Goal: Navigation & Orientation: Find specific page/section

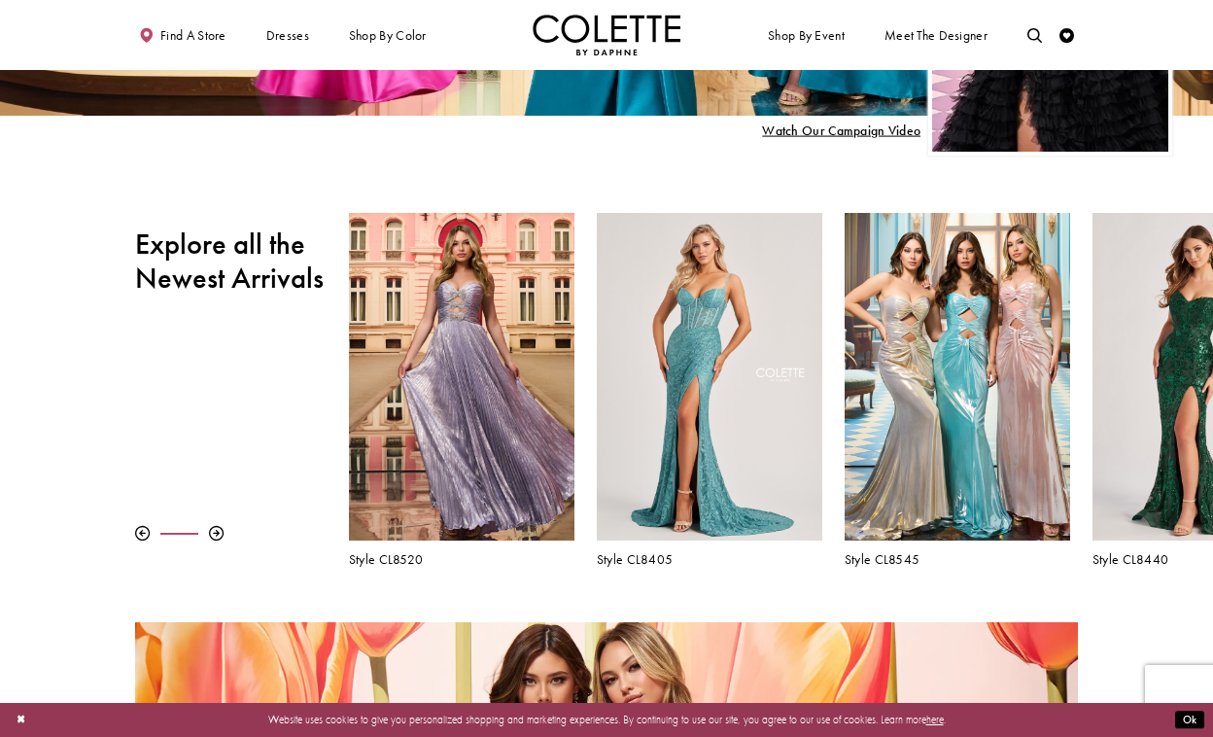
scroll to position [448, 0]
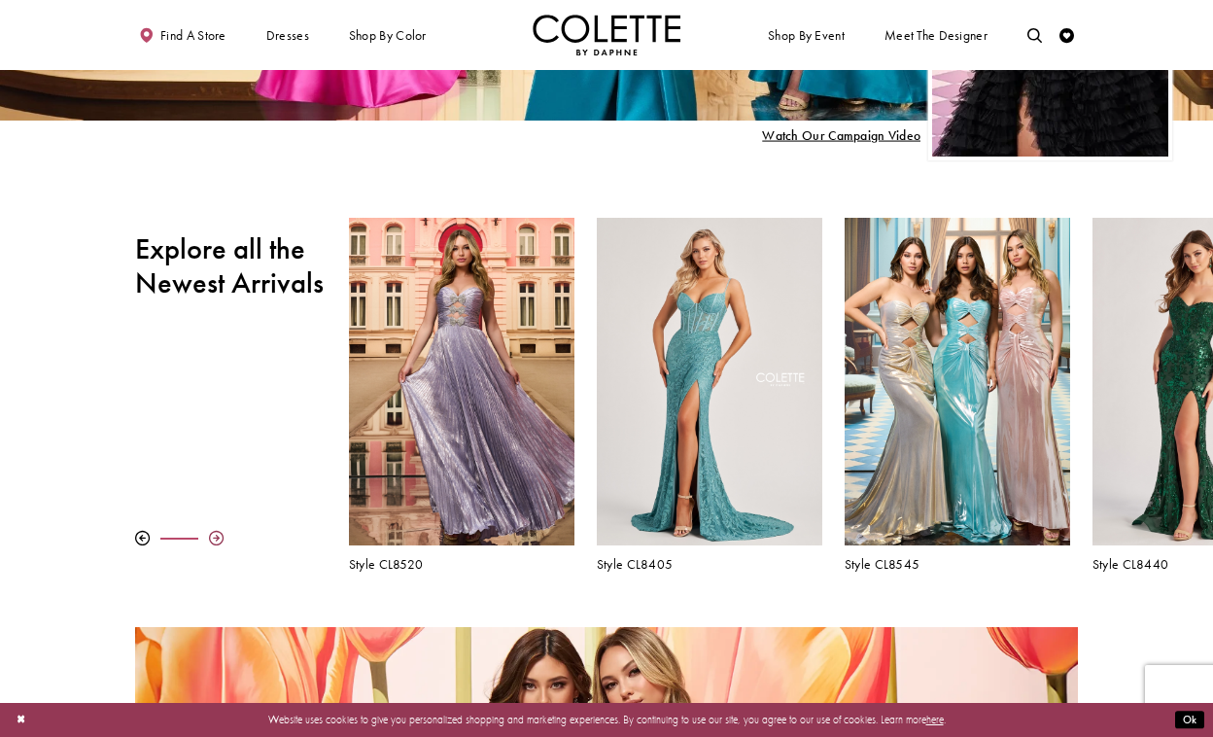
click at [217, 535] on div at bounding box center [216, 538] width 15 height 15
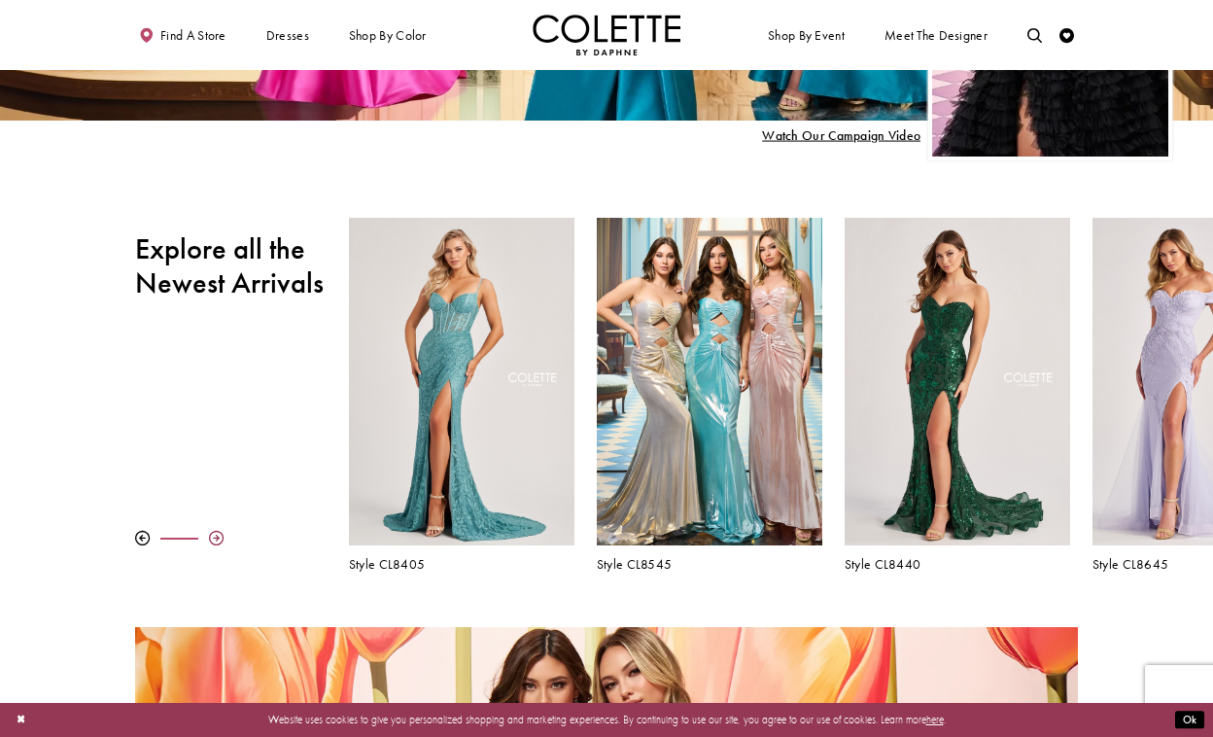
click at [217, 535] on div at bounding box center [216, 538] width 15 height 15
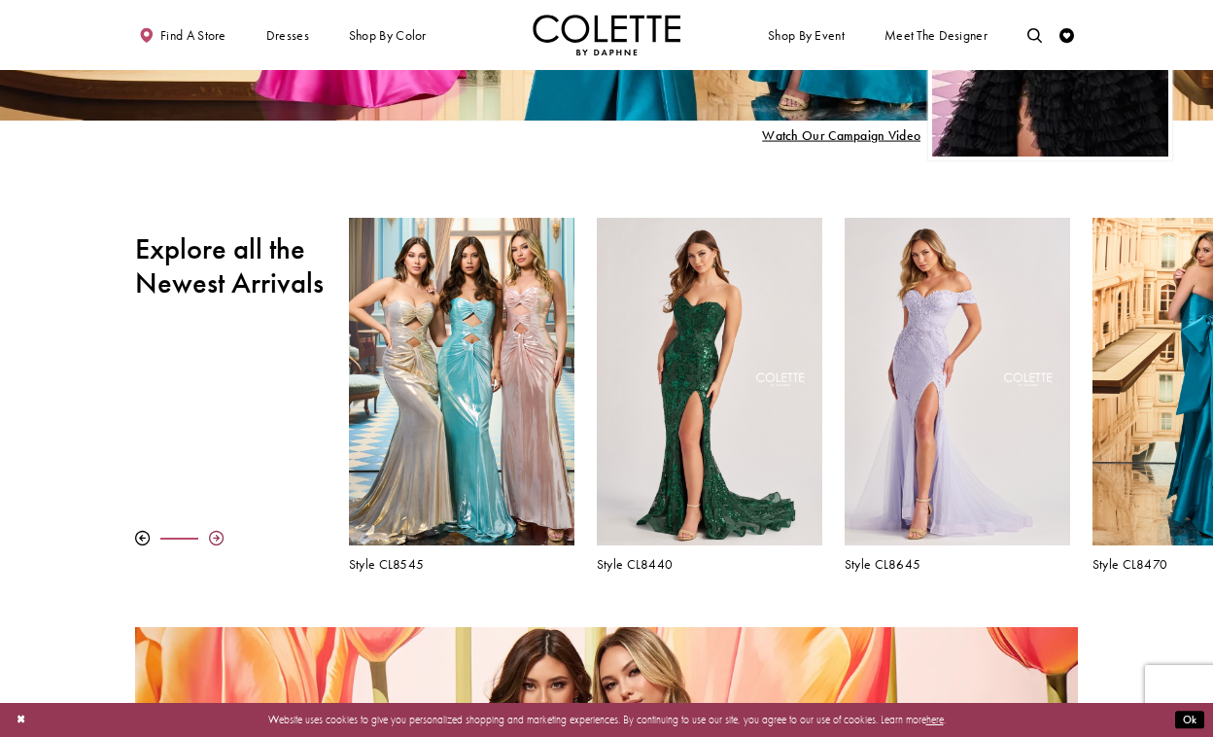
click at [217, 535] on div at bounding box center [216, 538] width 15 height 15
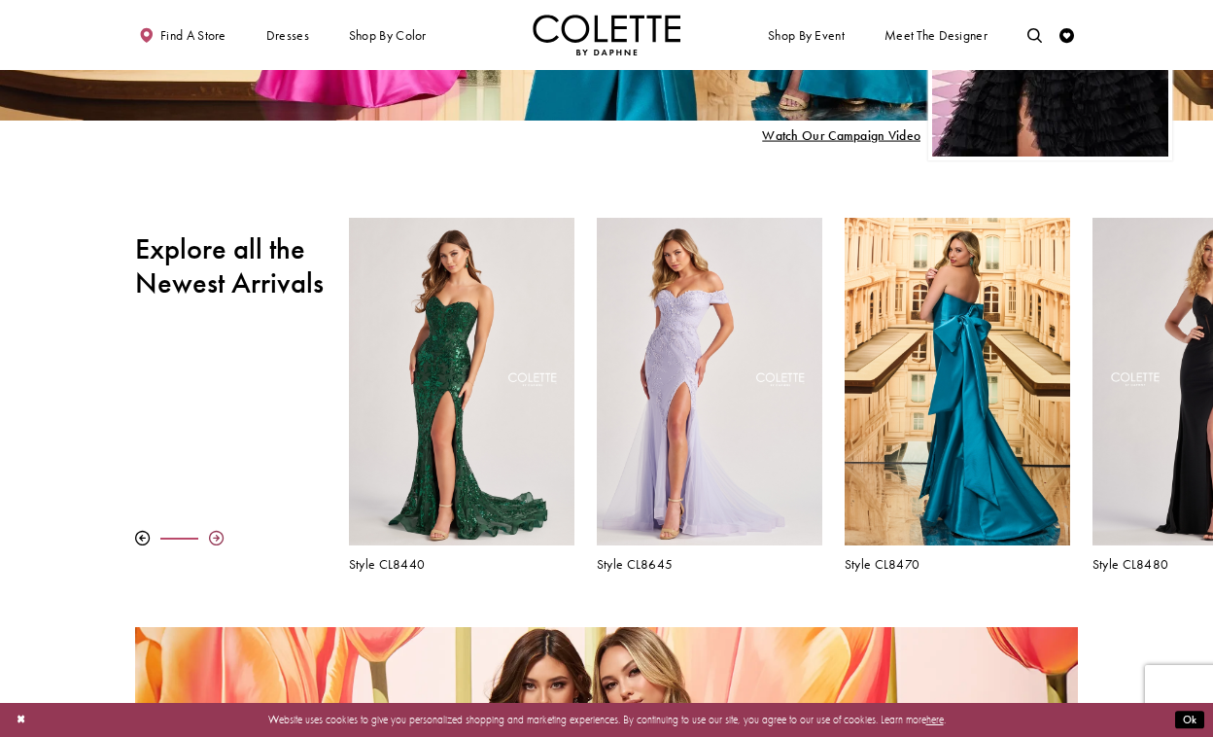
click at [217, 535] on div at bounding box center [216, 538] width 15 height 15
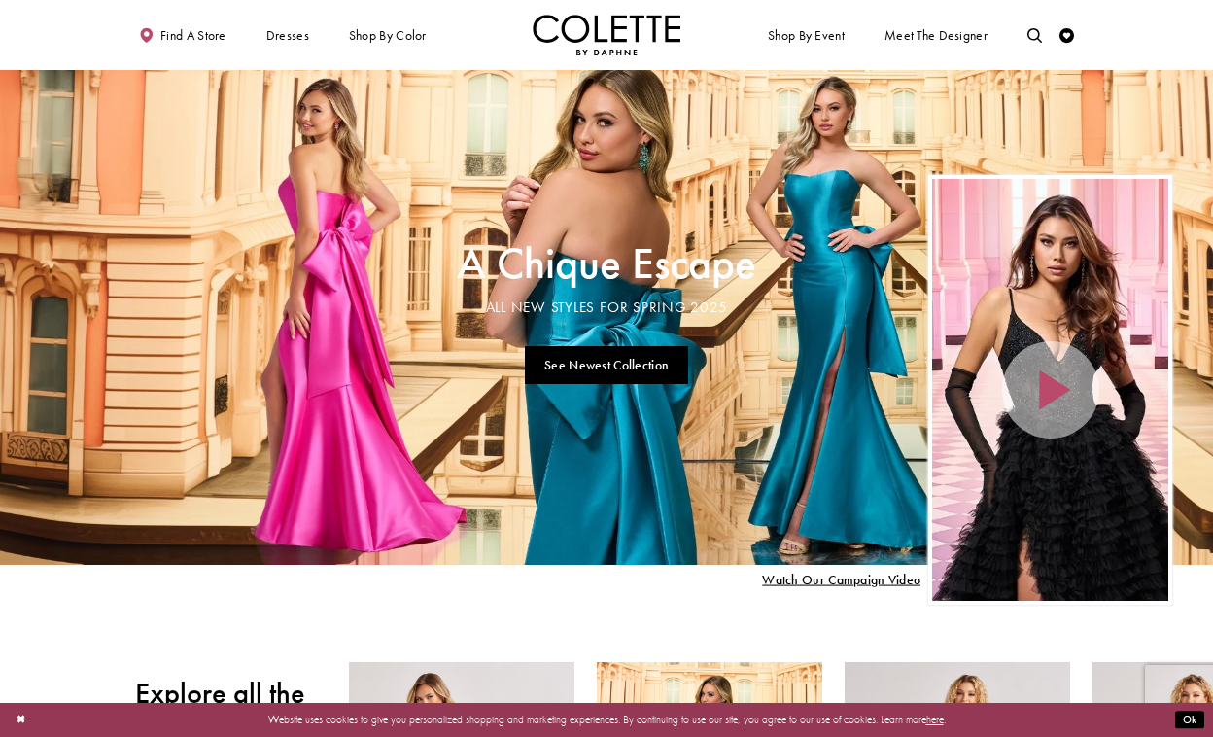
scroll to position [0, 0]
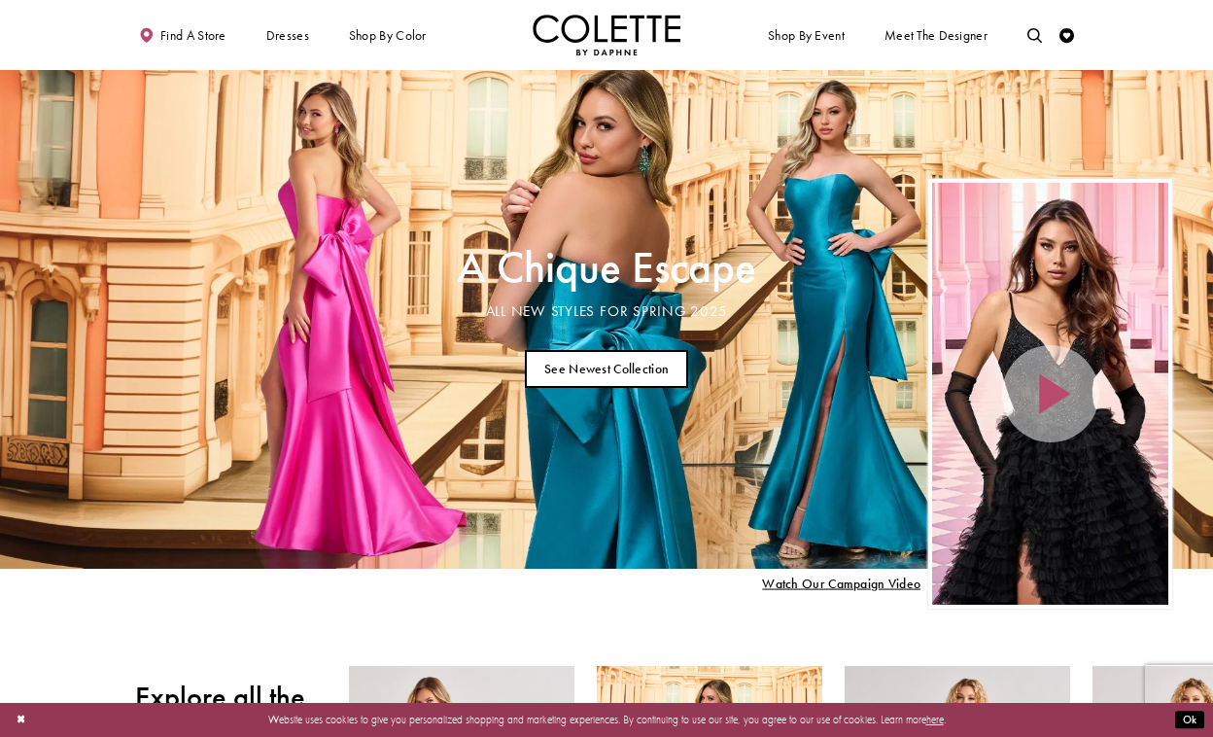
click at [633, 363] on link "See Newest Collection" at bounding box center [607, 369] width 164 height 38
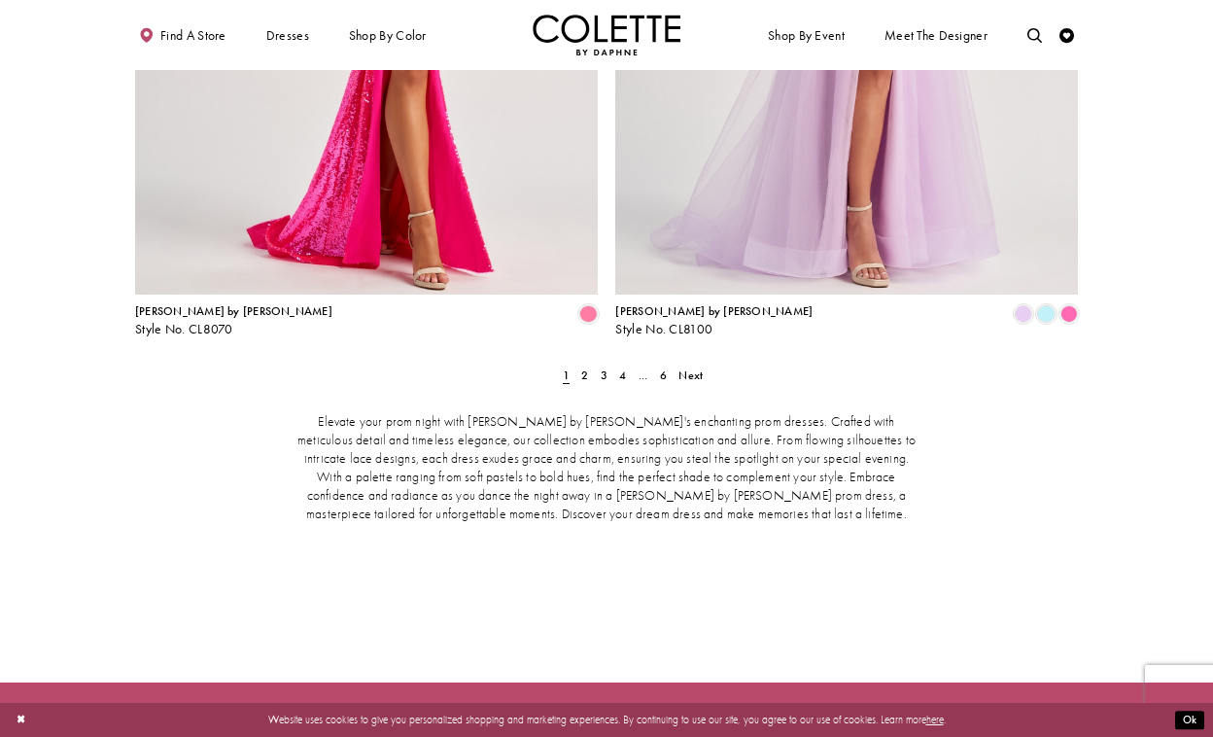
scroll to position [3015, 0]
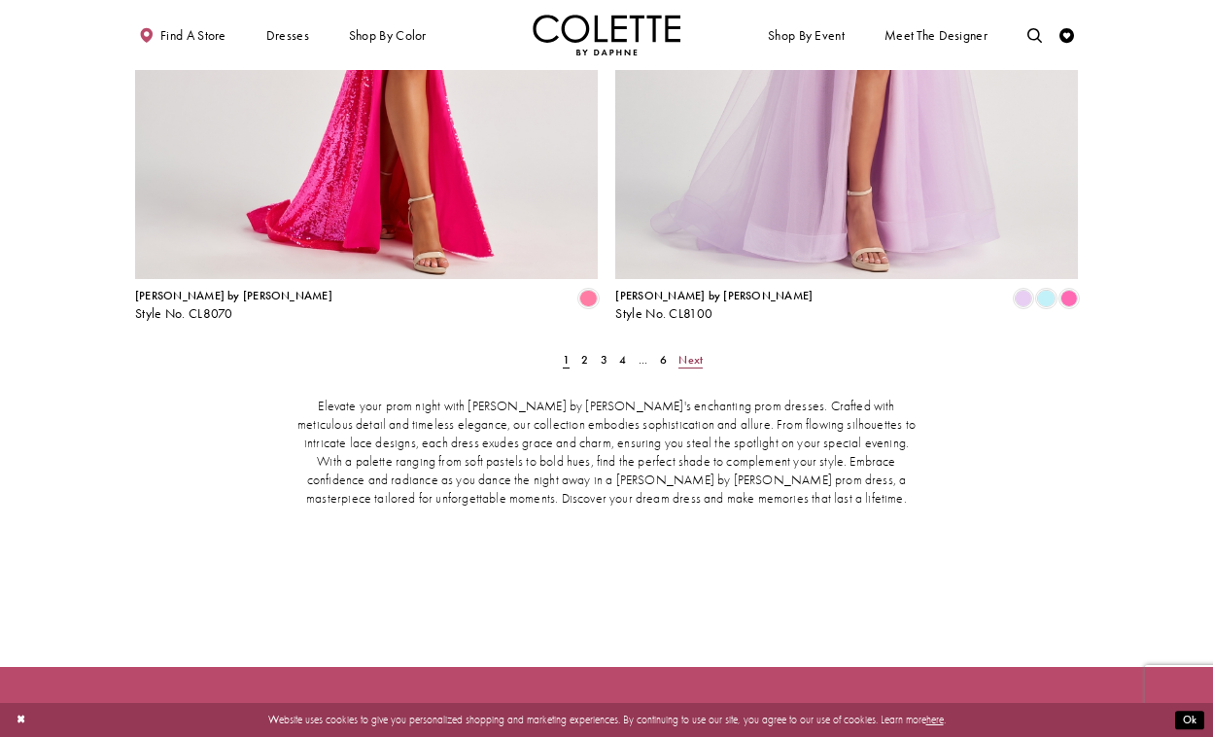
click at [692, 352] on span "Next" at bounding box center [691, 360] width 24 height 16
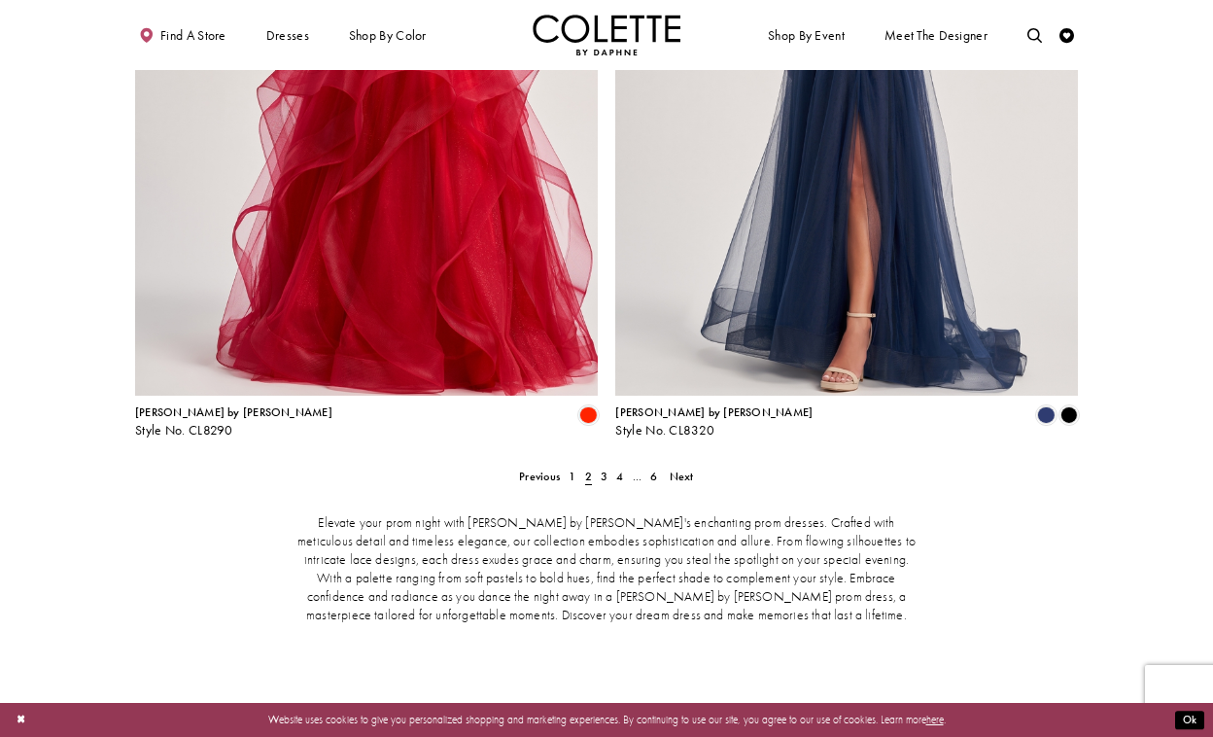
scroll to position [2924, 0]
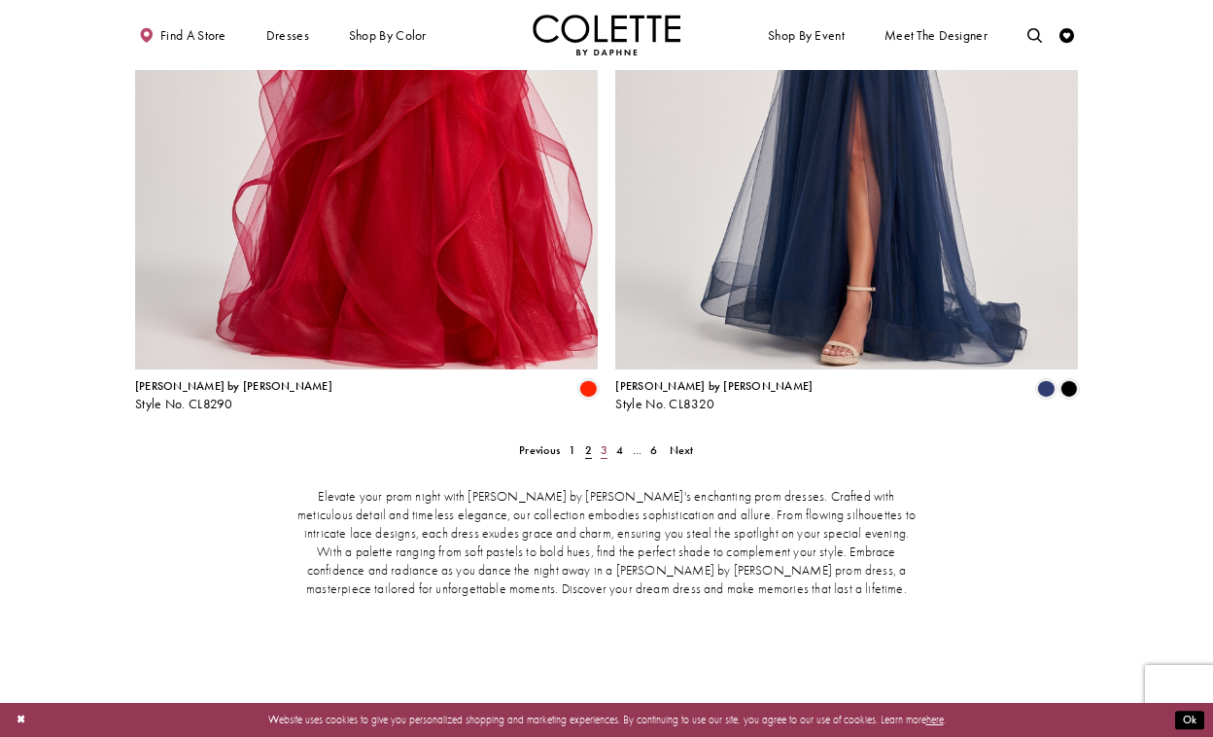
click at [607, 442] on span "3" at bounding box center [604, 450] width 7 height 16
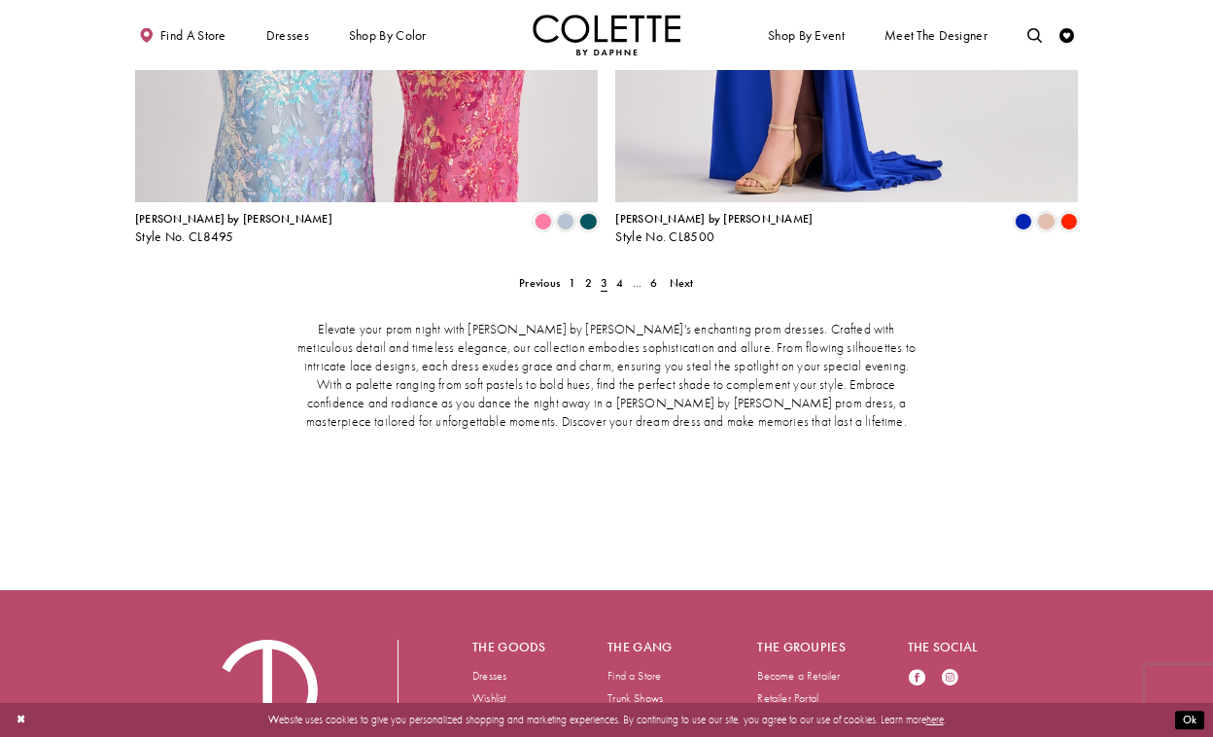
scroll to position [3111, 0]
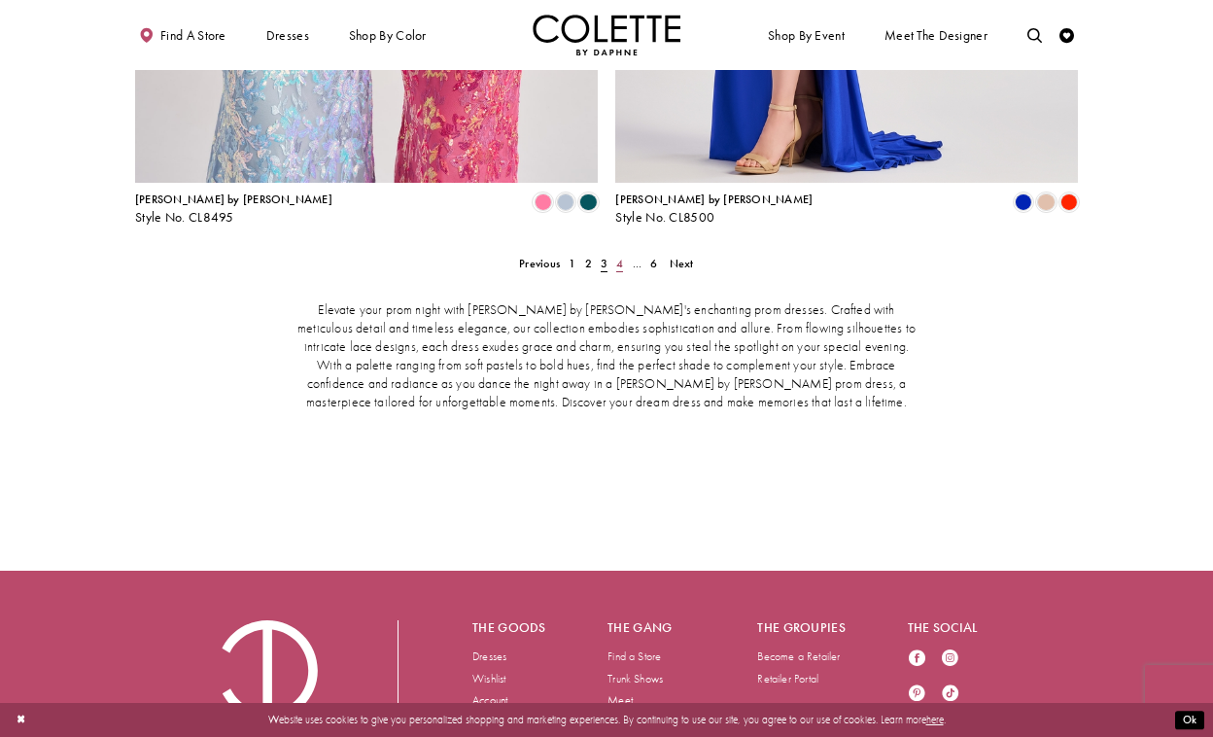
click at [621, 256] on span "4" at bounding box center [619, 264] width 7 height 16
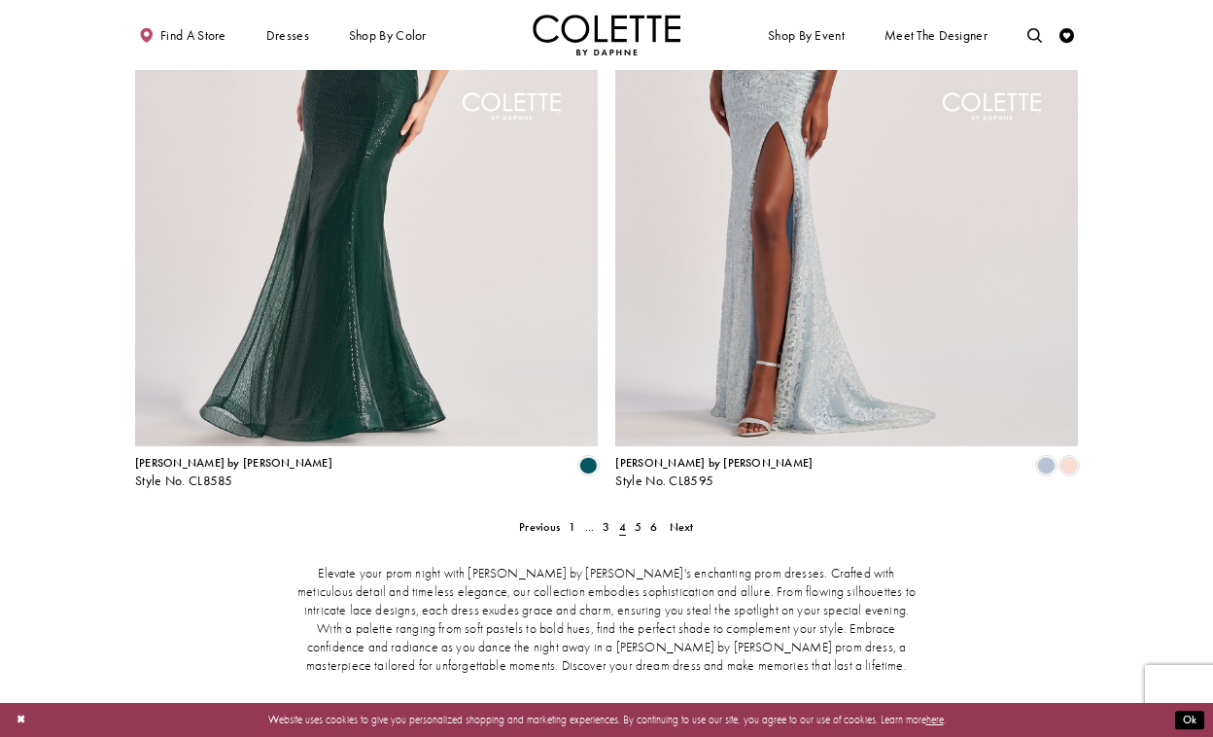
scroll to position [2851, 0]
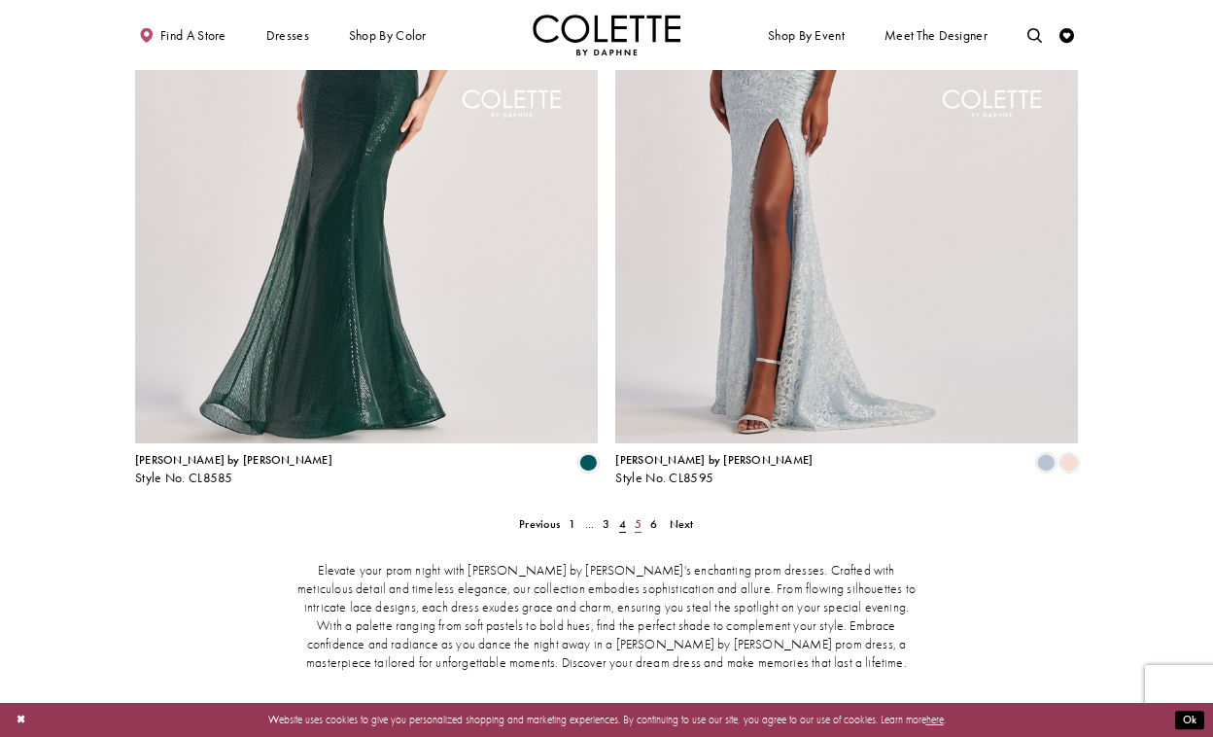
click at [638, 516] on span "5" at bounding box center [638, 524] width 7 height 16
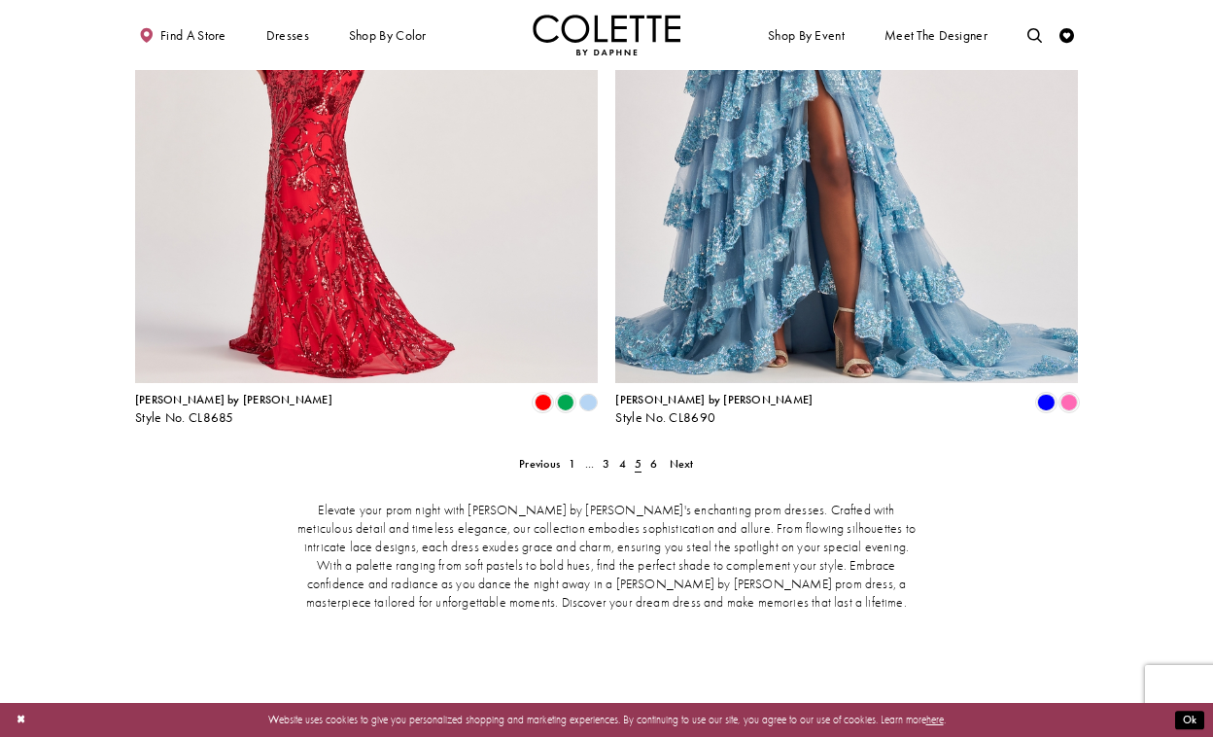
scroll to position [2911, 0]
click at [651, 456] on span "6" at bounding box center [653, 464] width 7 height 16
